Goal: Information Seeking & Learning: Learn about a topic

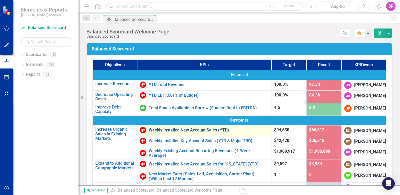
click at [161, 133] on link "Weekly Installed New Account Sales (YTD)" at bounding box center [209, 130] width 120 height 5
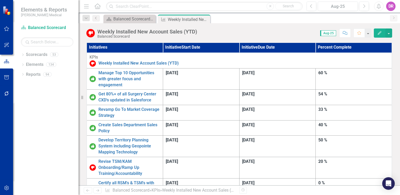
scroll to position [157, 0]
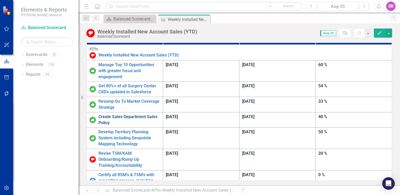
click at [126, 114] on link "Create Sales Department Sales Policy" at bounding box center [129, 120] width 62 height 12
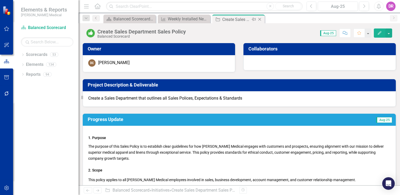
click at [259, 20] on icon "Close" at bounding box center [259, 19] width 5 height 4
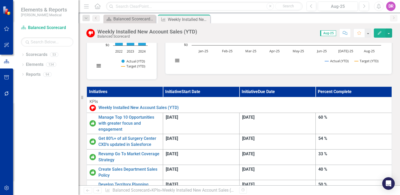
scroll to position [105, 0]
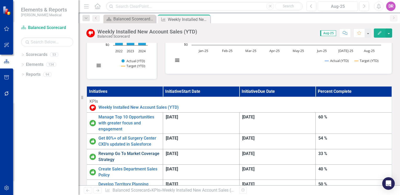
click at [128, 151] on link "Revamp Go To Market Coverage Strategy" at bounding box center [129, 157] width 62 height 12
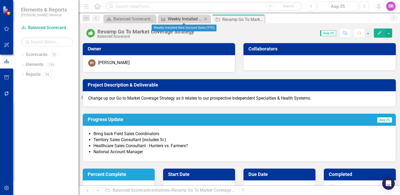
click at [171, 18] on div "Weekly Installed New Account Sales (YTD)" at bounding box center [185, 19] width 35 height 7
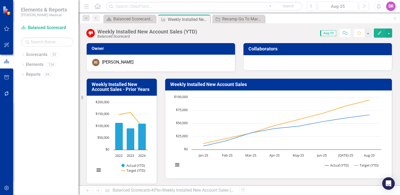
scroll to position [105, 0]
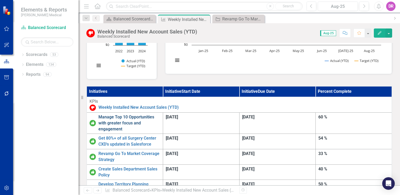
click at [124, 122] on link "Manage Top 10 Opportunities with greater focus and engagement" at bounding box center [129, 123] width 62 height 18
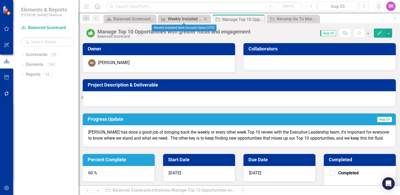
click at [172, 19] on div "Weekly Installed New Account Sales (YTD)" at bounding box center [185, 19] width 35 height 7
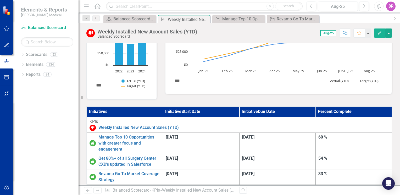
scroll to position [157, 0]
